Goal: Complete application form

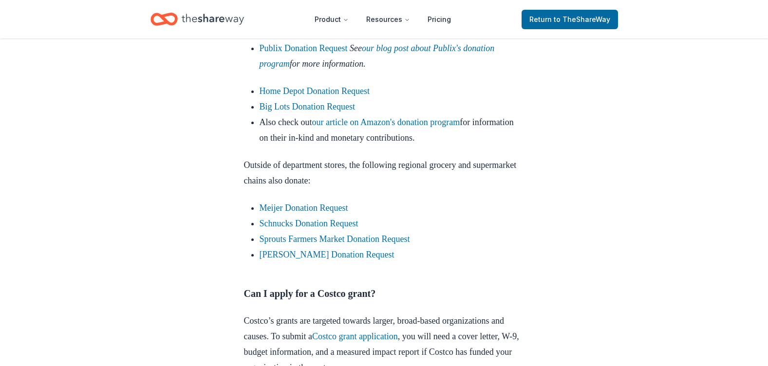
scroll to position [926, 0]
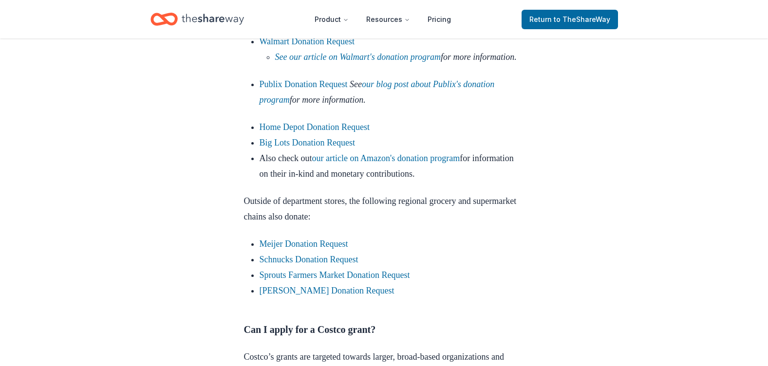
click at [289, 15] on link "Target Donation Request" at bounding box center [303, 10] width 87 height 10
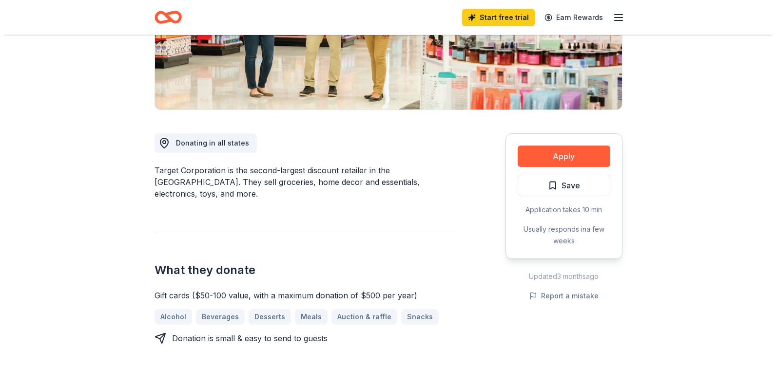
scroll to position [244, 0]
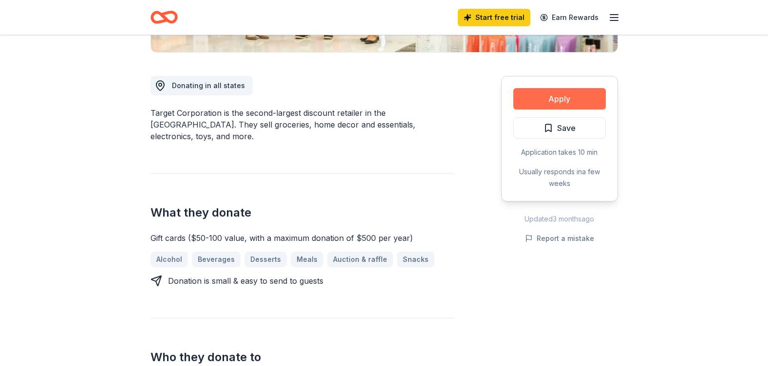
click at [542, 97] on button "Apply" at bounding box center [560, 98] width 93 height 21
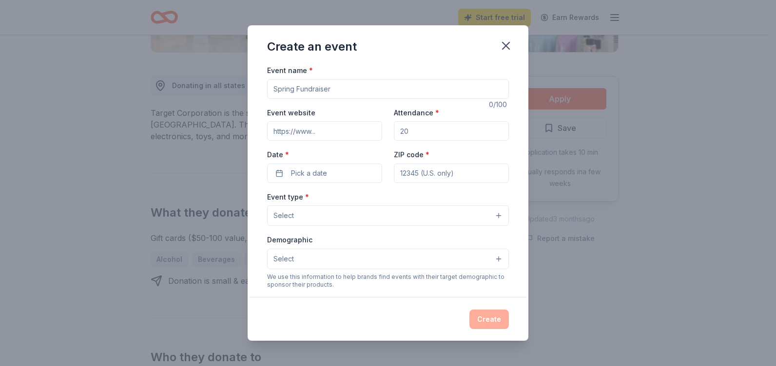
click at [285, 89] on input "Event name *" at bounding box center [388, 88] width 242 height 19
type input "THE DAILY FOOD PANTRY"
type input "[DOMAIN_NAME]"
type input "725"
click at [280, 172] on button "Pick a date" at bounding box center [324, 173] width 115 height 19
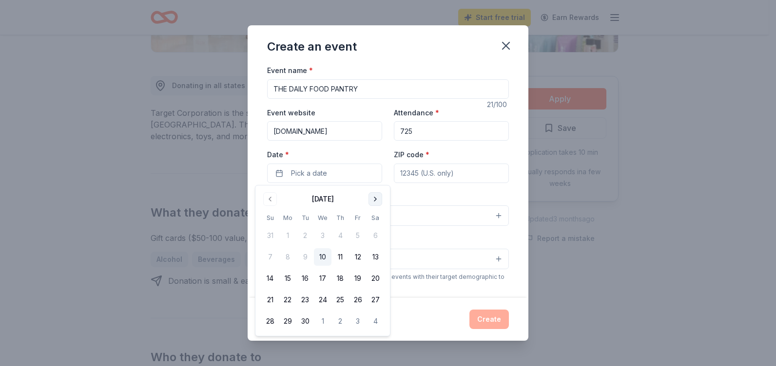
click at [376, 199] on button "Go to next month" at bounding box center [375, 199] width 14 height 14
click at [286, 301] on button "20" at bounding box center [288, 300] width 18 height 18
click at [411, 175] on input "ZIP code *" at bounding box center [451, 173] width 115 height 19
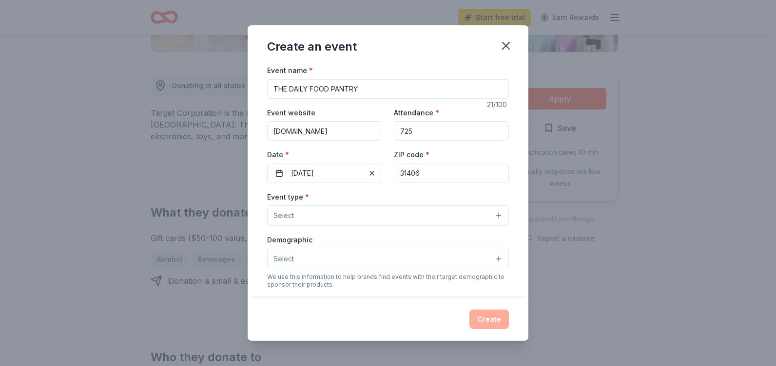
type input "31406"
click at [333, 217] on button "Select" at bounding box center [388, 216] width 242 height 20
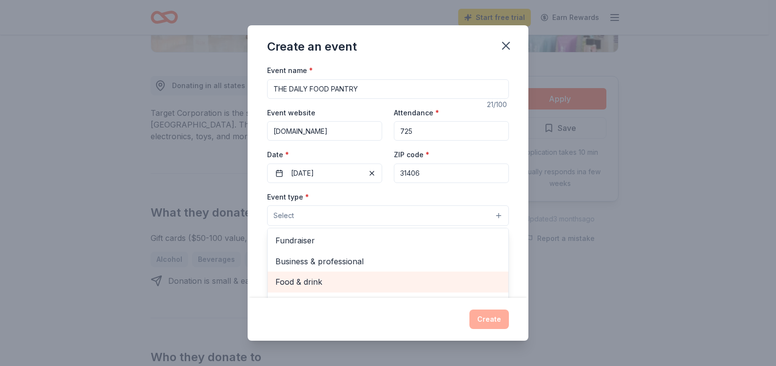
click at [325, 282] on span "Food & drink" at bounding box center [387, 282] width 225 height 13
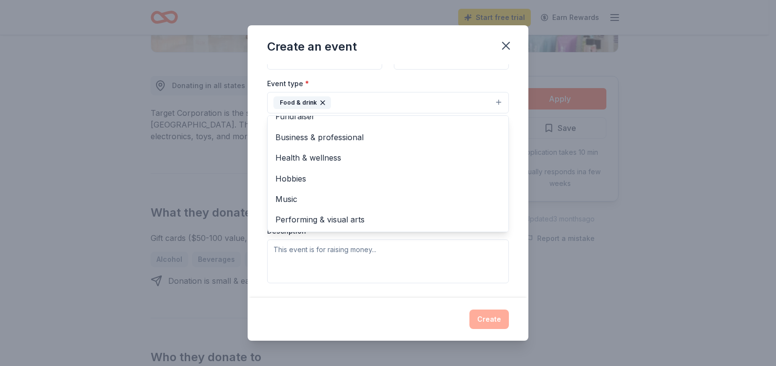
scroll to position [0, 0]
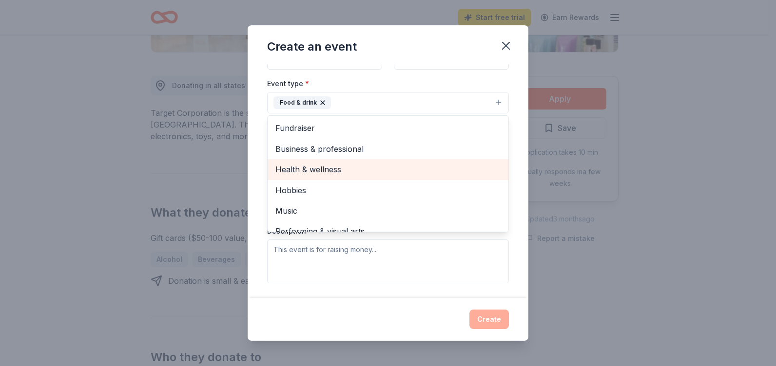
click at [342, 169] on span "Health & wellness" at bounding box center [387, 169] width 225 height 13
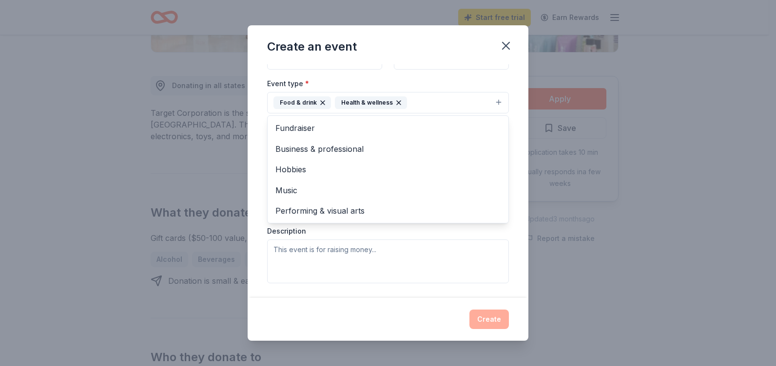
click at [334, 263] on div "Event type * Food & drink Health & wellness Fundraiser Business & professional …" at bounding box center [388, 180] width 242 height 206
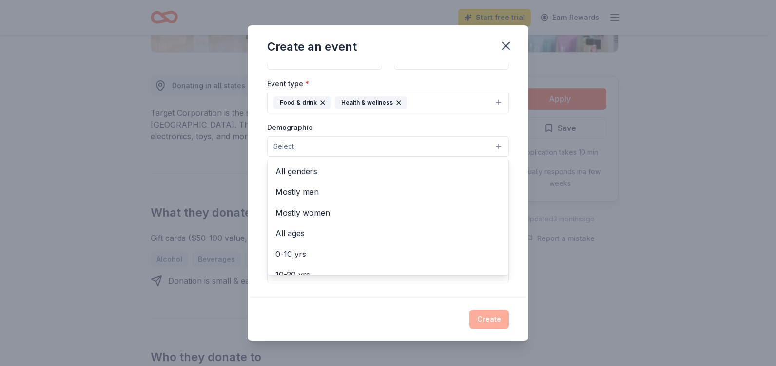
click at [283, 144] on span "Select" at bounding box center [283, 147] width 20 height 12
click at [300, 173] on span "All genders" at bounding box center [387, 171] width 225 height 13
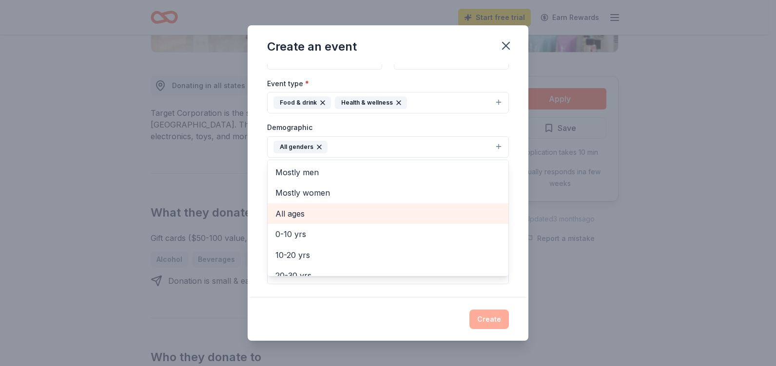
click at [305, 212] on span "All ages" at bounding box center [387, 214] width 225 height 13
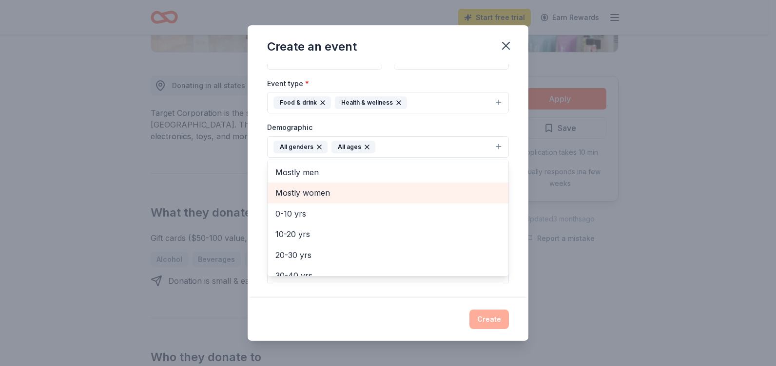
click at [294, 187] on span "Mostly women" at bounding box center [387, 193] width 225 height 13
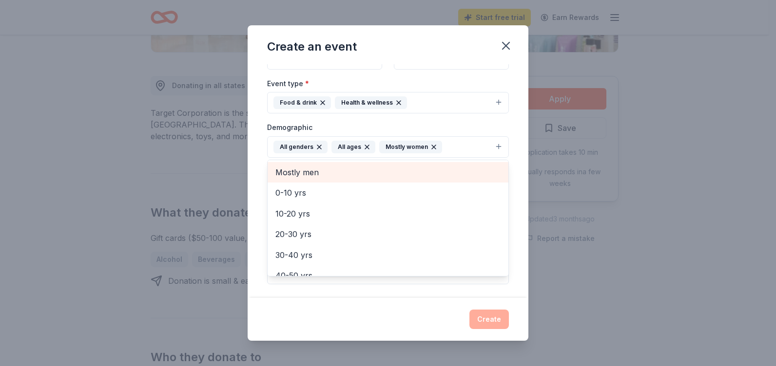
click at [290, 172] on span "Mostly men" at bounding box center [387, 172] width 225 height 13
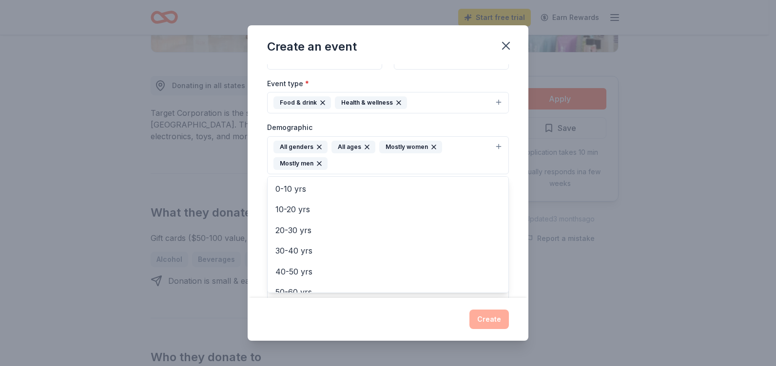
click at [507, 200] on div "Event name * THE DAILY FOOD PANTRY 21 /100 Event website [DOMAIN_NAME] Attendan…" at bounding box center [388, 181] width 281 height 234
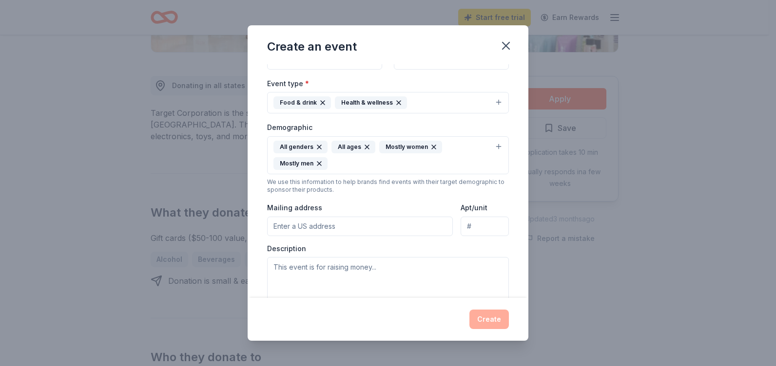
click at [374, 231] on input "Mailing address" at bounding box center [360, 226] width 186 height 19
type input "[STREET_ADDRESS]"
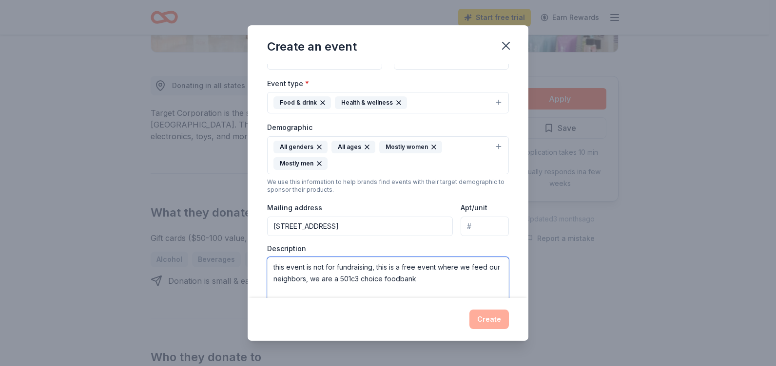
type textarea "this event is not for fundraising, this is a free event where we feed our neigh…"
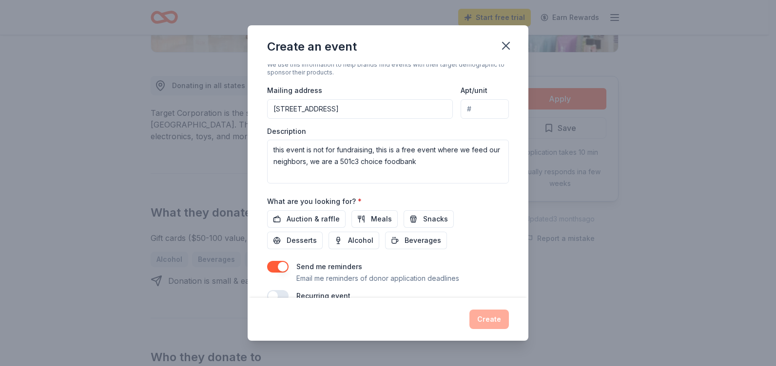
scroll to position [250, 0]
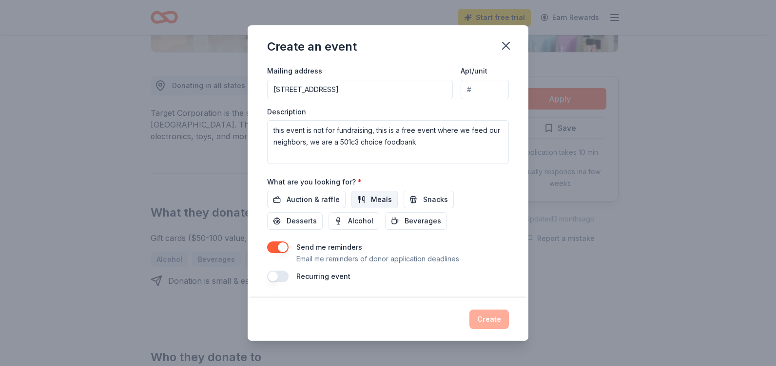
click at [381, 198] on span "Meals" at bounding box center [381, 200] width 21 height 12
click at [317, 219] on button "Desserts" at bounding box center [295, 221] width 56 height 18
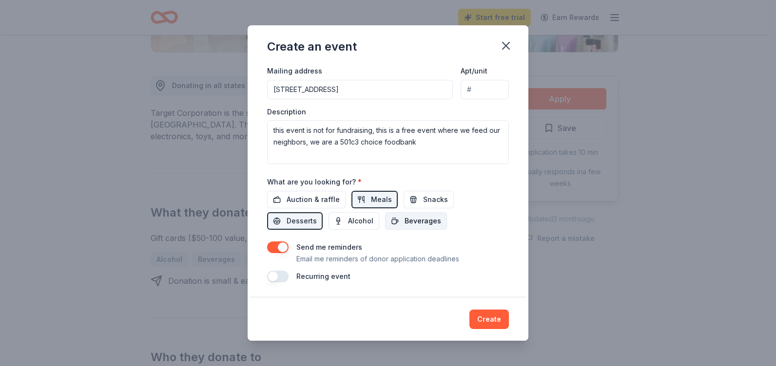
click at [415, 218] on span "Beverages" at bounding box center [422, 221] width 37 height 12
click at [427, 198] on span "Snacks" at bounding box center [435, 200] width 25 height 12
click at [277, 277] on button "button" at bounding box center [277, 277] width 21 height 12
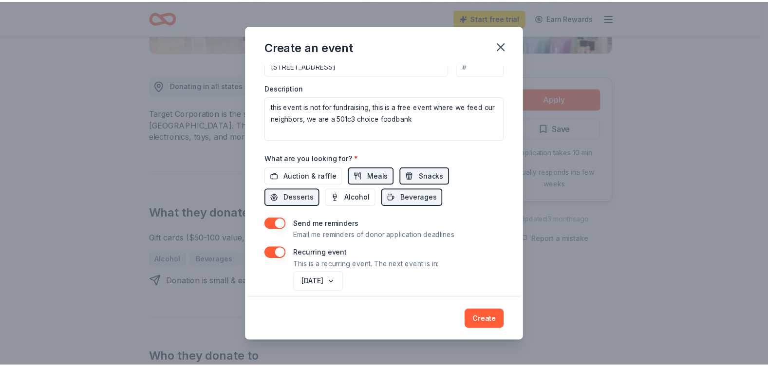
scroll to position [286, 0]
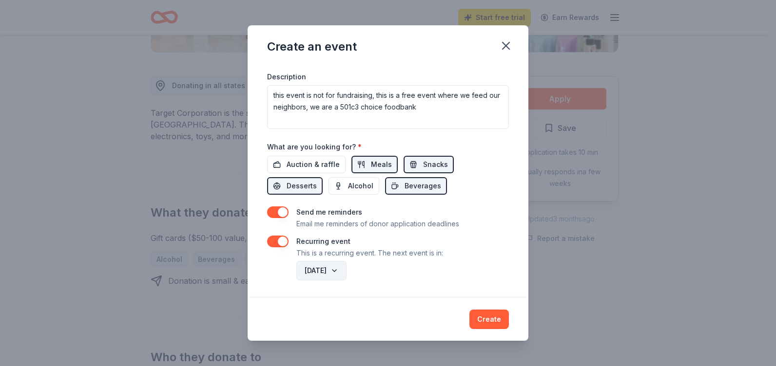
click at [346, 270] on button "[DATE]" at bounding box center [321, 270] width 50 height 19
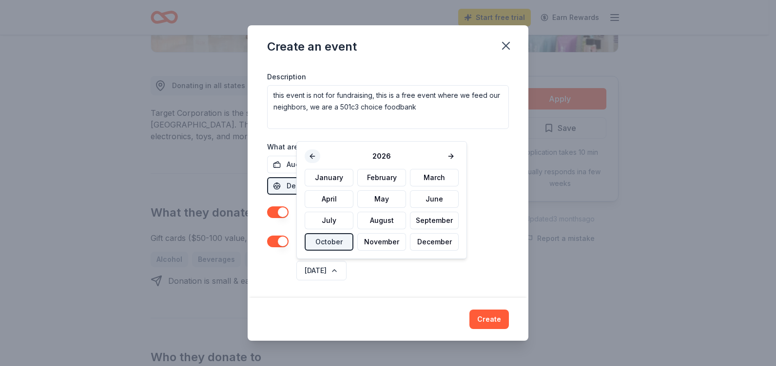
click at [312, 154] on button at bounding box center [313, 157] width 16 height 14
click at [328, 244] on button "October" at bounding box center [329, 242] width 49 height 18
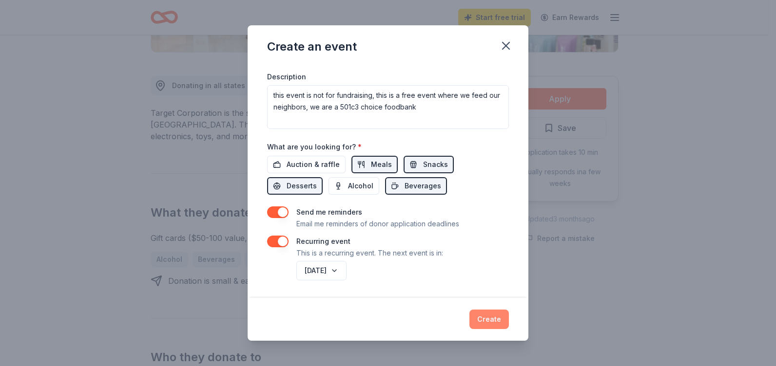
click at [492, 315] on button "Create" at bounding box center [488, 319] width 39 height 19
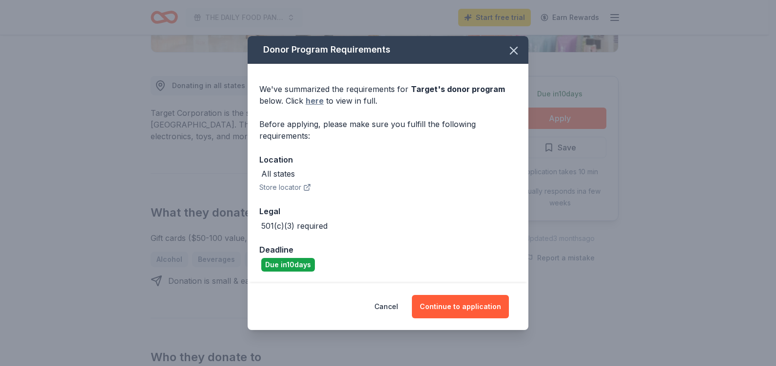
click at [316, 100] on link "here" at bounding box center [314, 101] width 18 height 12
click at [271, 187] on button "Store locator" at bounding box center [285, 188] width 52 height 12
click at [468, 307] on button "Continue to application" at bounding box center [460, 306] width 97 height 23
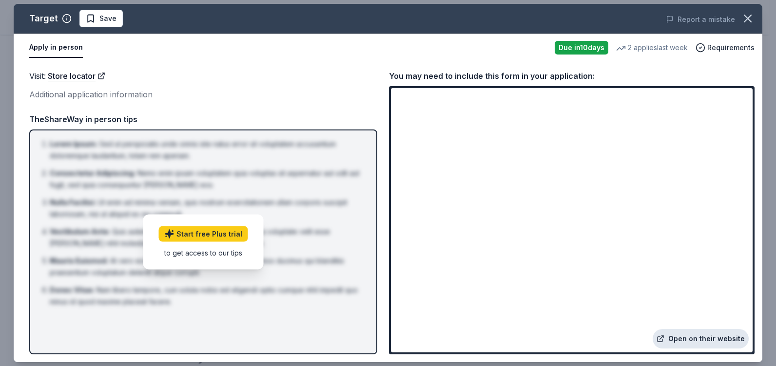
click at [670, 337] on link "Open on their website" at bounding box center [700, 338] width 96 height 19
click at [105, 20] on span "Save" at bounding box center [107, 19] width 17 height 12
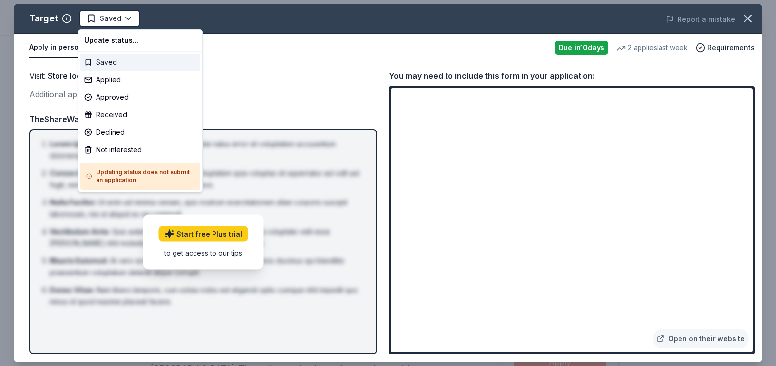
click at [109, 56] on div "Saved" at bounding box center [140, 63] width 120 height 18
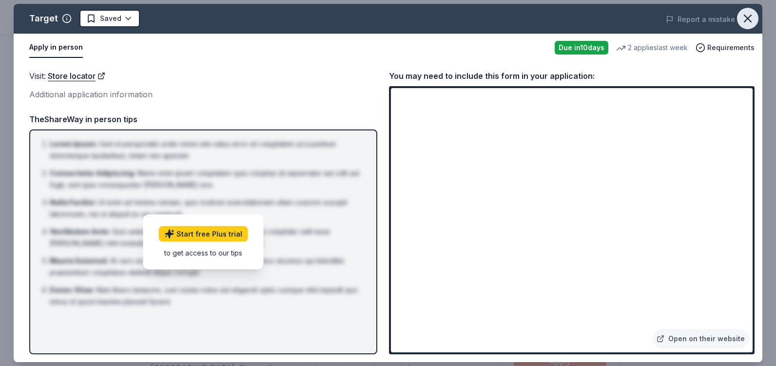
click at [747, 15] on icon "button" at bounding box center [748, 19] width 14 height 14
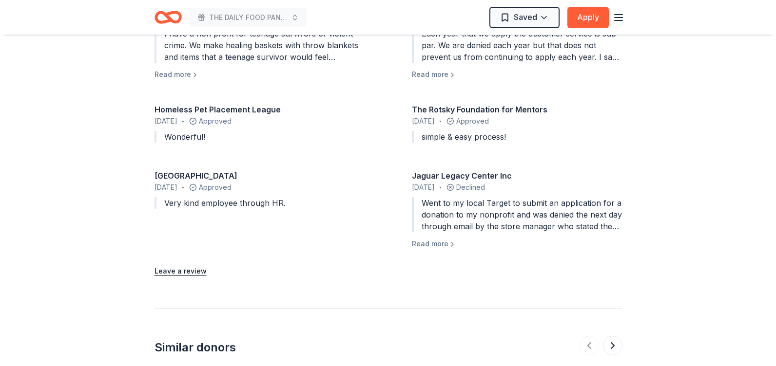
scroll to position [974, 0]
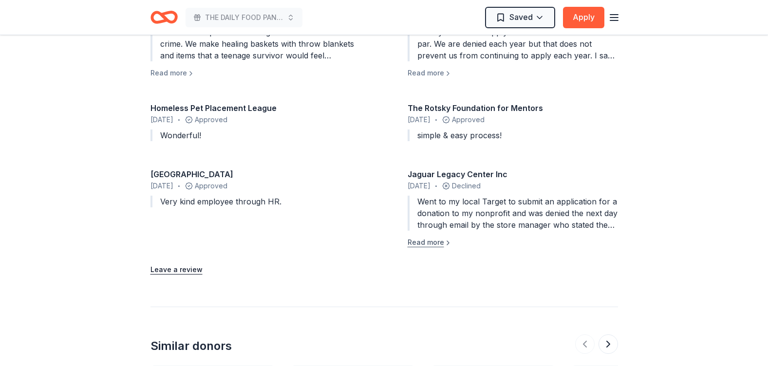
click at [425, 237] on button "Read more" at bounding box center [430, 243] width 44 height 12
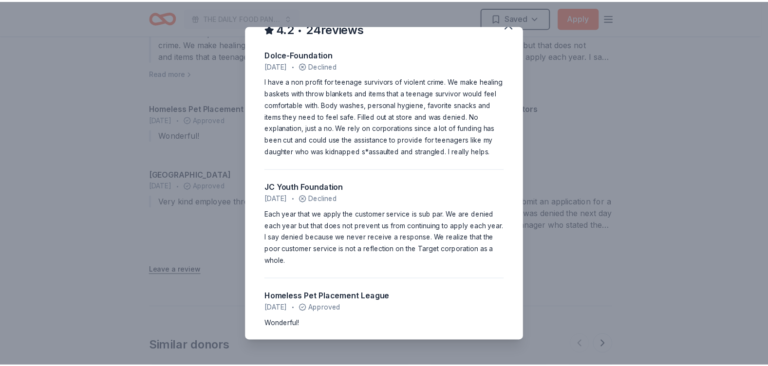
scroll to position [0, 0]
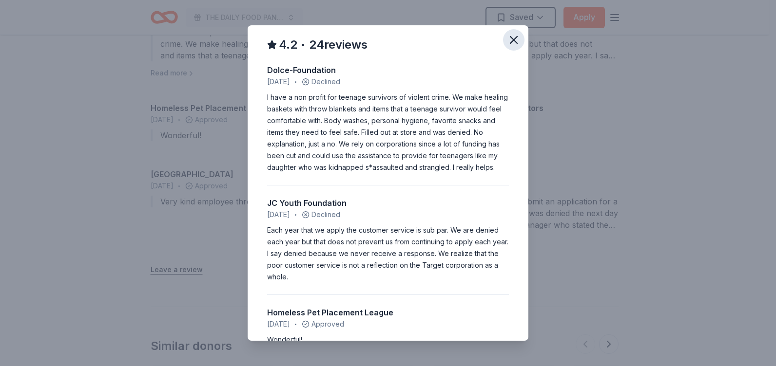
click at [510, 38] on icon "button" at bounding box center [513, 40] width 7 height 7
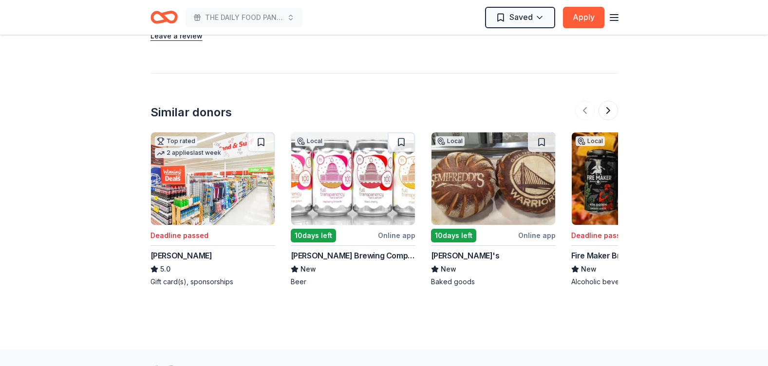
scroll to position [1218, 0]
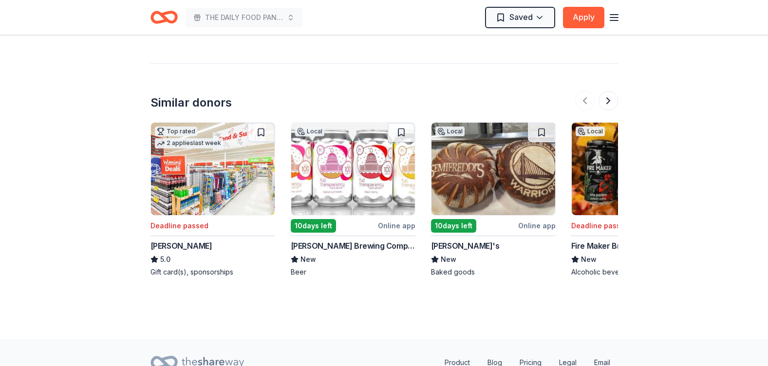
click at [318, 219] on div "10 days left" at bounding box center [313, 226] width 45 height 14
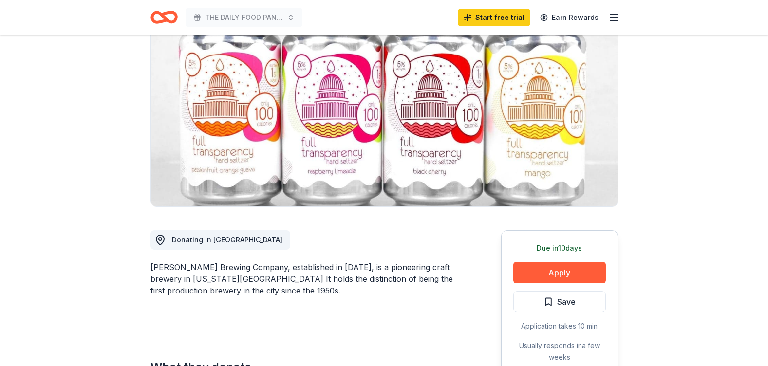
scroll to position [97, 0]
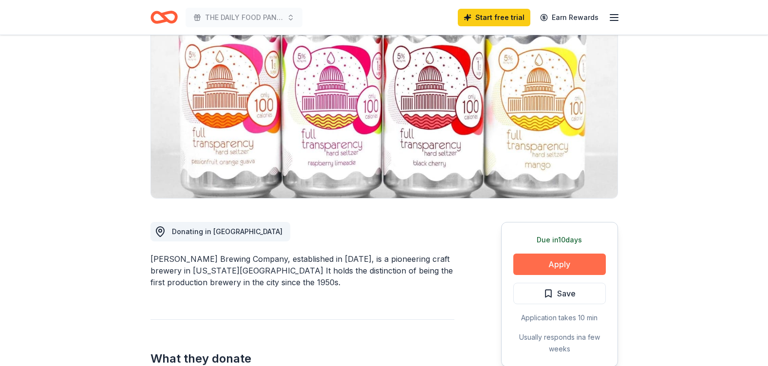
click at [538, 261] on button "Apply" at bounding box center [560, 264] width 93 height 21
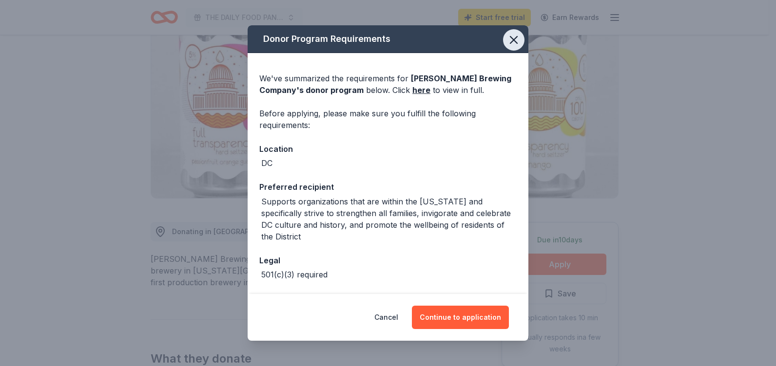
click at [507, 40] on icon "button" at bounding box center [514, 40] width 14 height 14
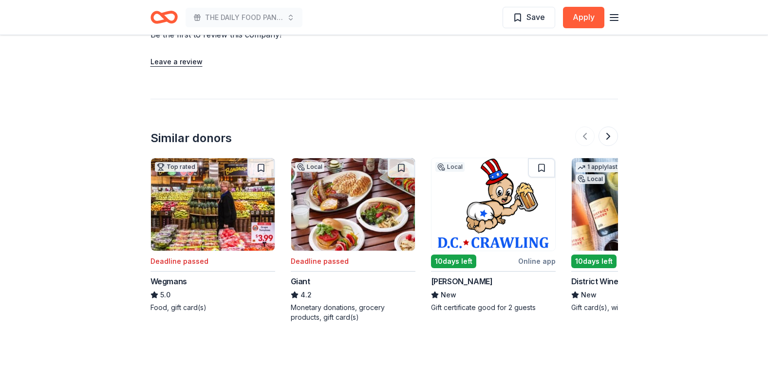
scroll to position [859, 0]
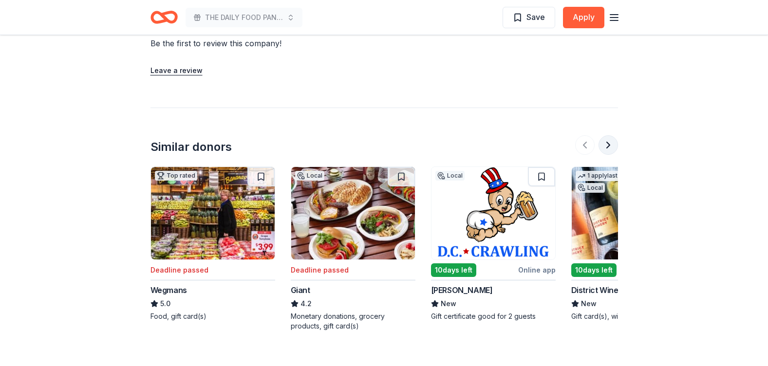
click at [609, 145] on button at bounding box center [608, 144] width 19 height 19
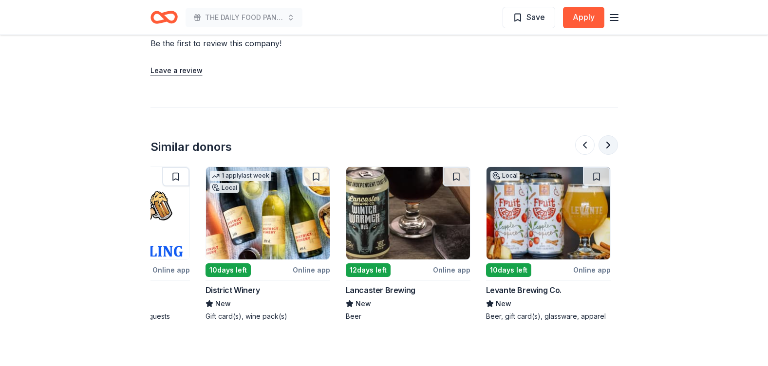
scroll to position [0, 421]
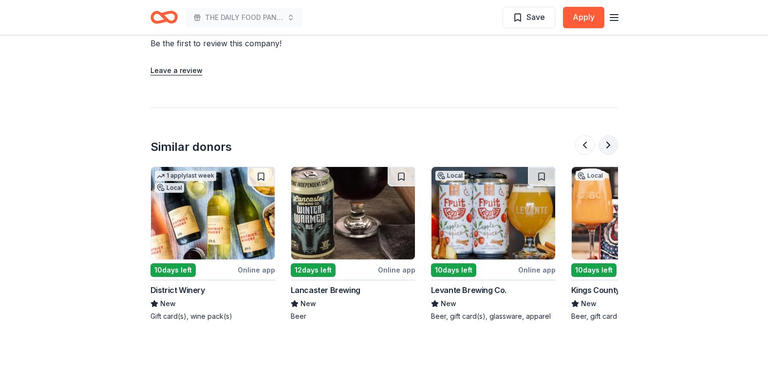
click at [609, 143] on button at bounding box center [608, 144] width 19 height 19
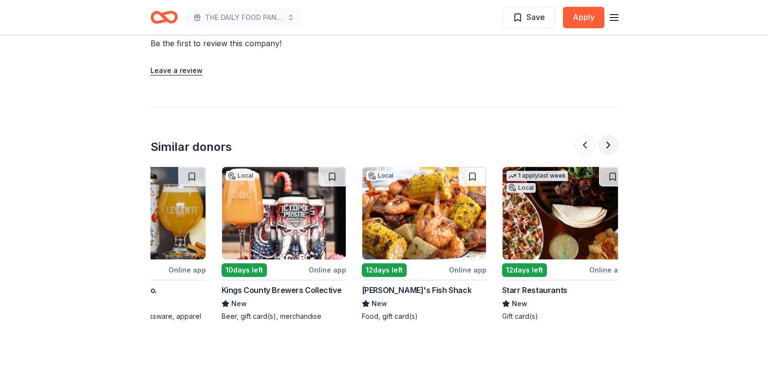
scroll to position [0, 842]
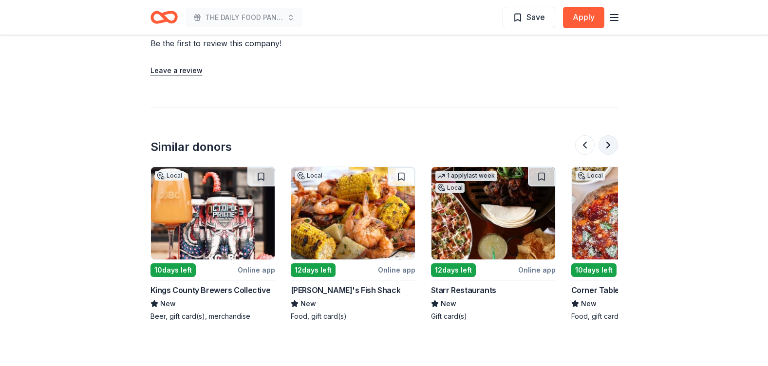
click at [610, 143] on button at bounding box center [608, 144] width 19 height 19
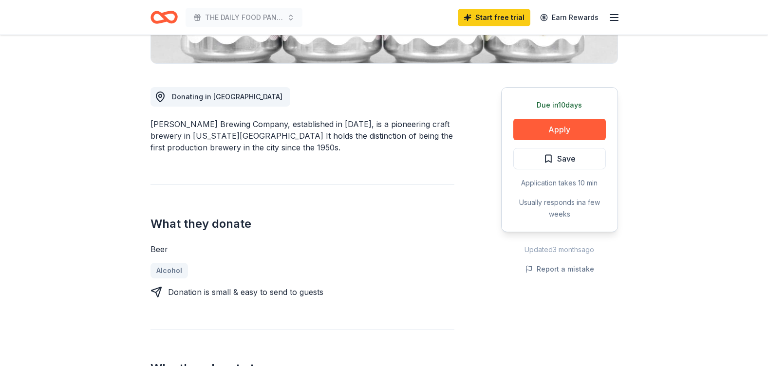
scroll to position [226, 0]
